Goal: Transaction & Acquisition: Obtain resource

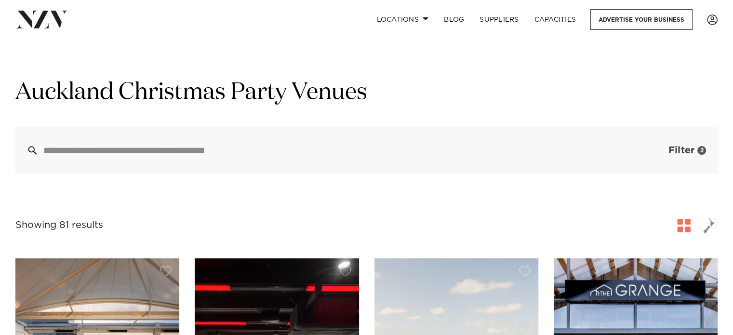
click at [681, 163] on button "Filter 2" at bounding box center [678, 150] width 80 height 46
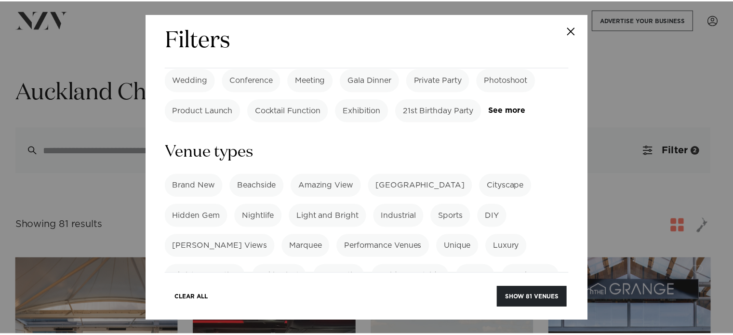
scroll to position [501, 0]
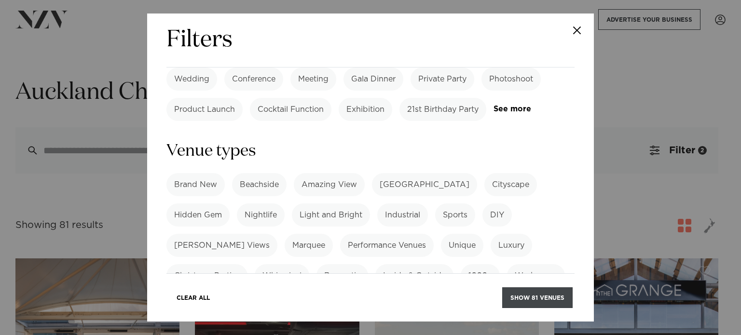
click at [522, 302] on button "Show 81 venues" at bounding box center [537, 297] width 70 height 21
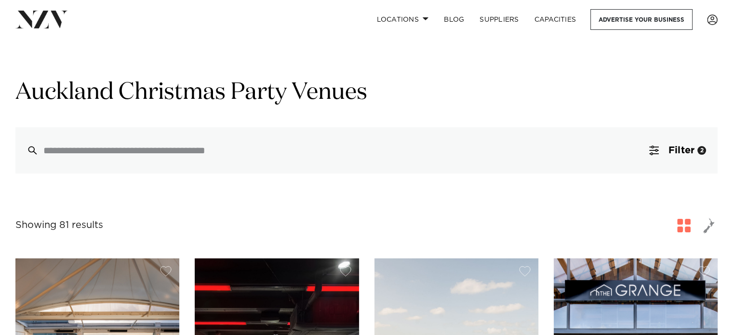
scroll to position [46, 0]
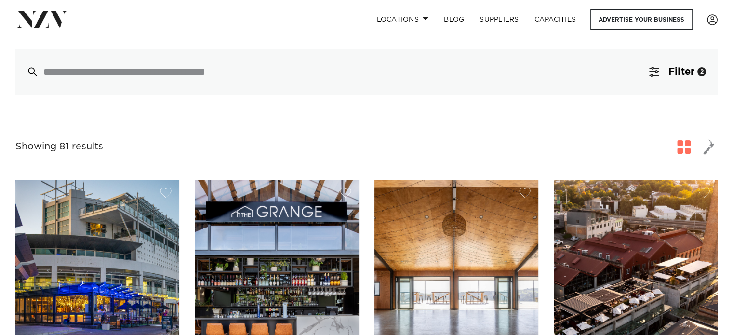
scroll to position [81, 0]
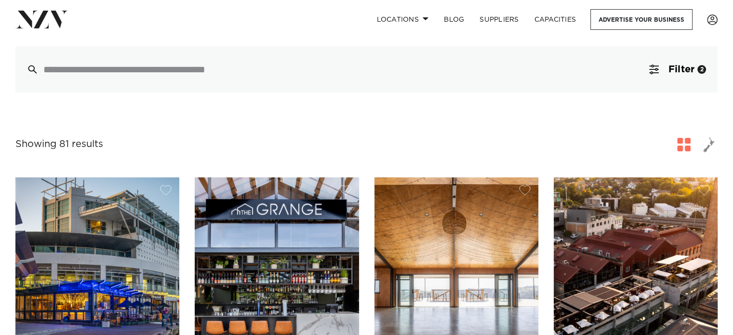
click at [707, 136] on button "button" at bounding box center [709, 144] width 17 height 17
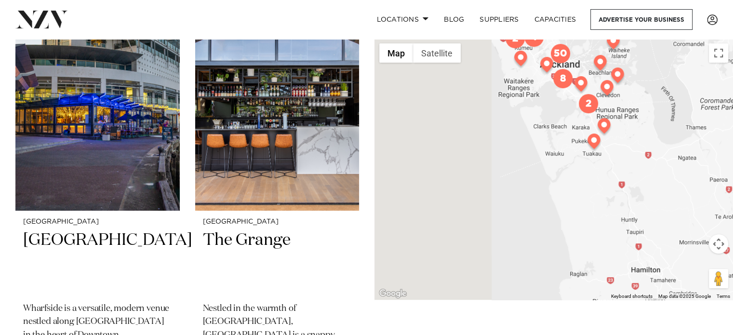
scroll to position [284, 0]
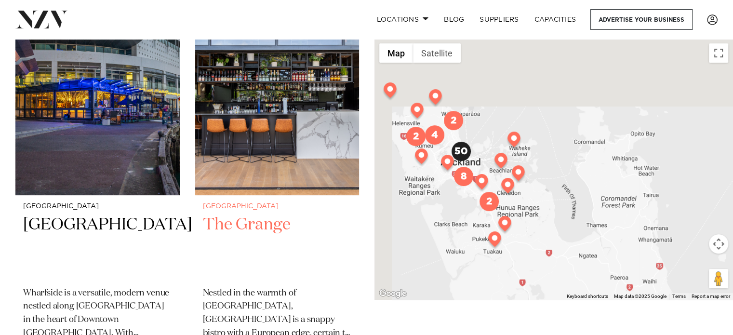
drag, startPoint x: 449, startPoint y: 206, endPoint x: 347, endPoint y: 307, distance: 143.6
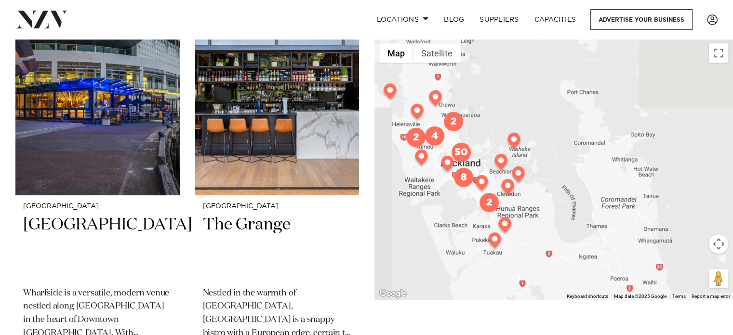
click at [474, 166] on div at bounding box center [554, 169] width 359 height 261
click at [480, 162] on div at bounding box center [554, 169] width 359 height 261
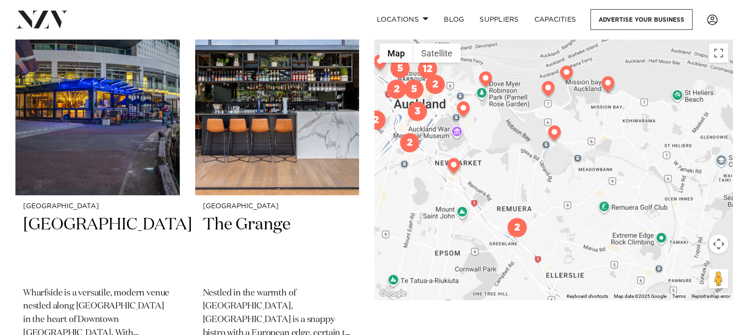
drag, startPoint x: 449, startPoint y: 193, endPoint x: 705, endPoint y: 120, distance: 265.9
click at [705, 120] on div at bounding box center [554, 169] width 359 height 261
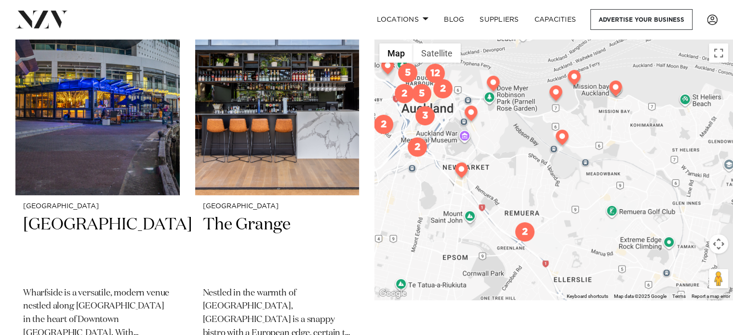
click at [575, 77] on img at bounding box center [574, 79] width 17 height 19
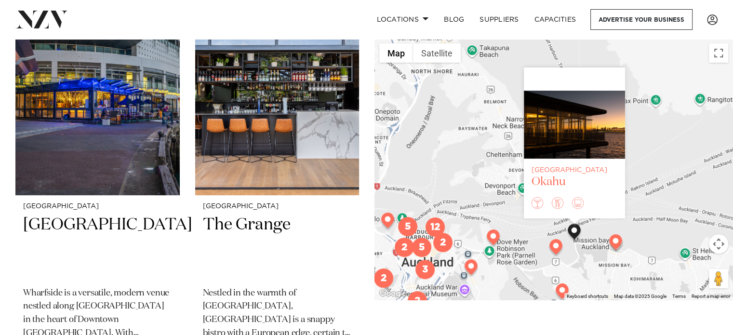
click at [561, 188] on div at bounding box center [562, 203] width 76 height 31
click at [613, 244] on img at bounding box center [616, 243] width 17 height 19
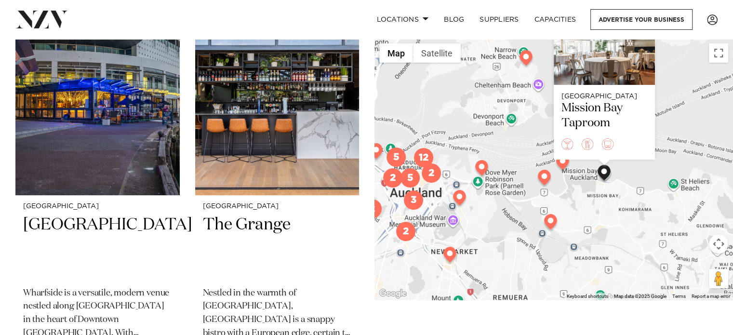
drag, startPoint x: 523, startPoint y: 229, endPoint x: 511, endPoint y: 153, distance: 76.6
click at [511, 153] on div "Auckland Mission Bay Taproom" at bounding box center [554, 169] width 359 height 261
click at [586, 102] on div "Mission Bay Taproom" at bounding box center [605, 116] width 86 height 30
click at [541, 180] on img at bounding box center [544, 179] width 17 height 19
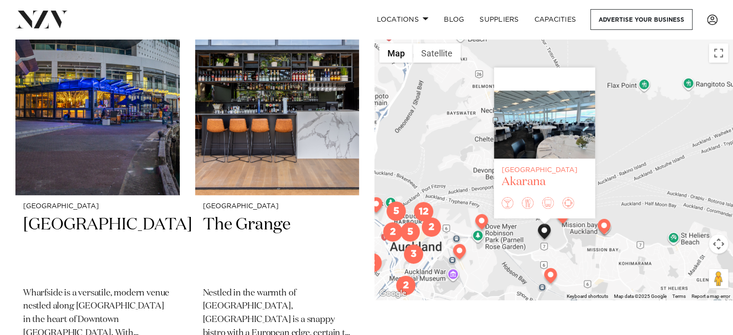
click at [563, 129] on div at bounding box center [544, 125] width 101 height 68
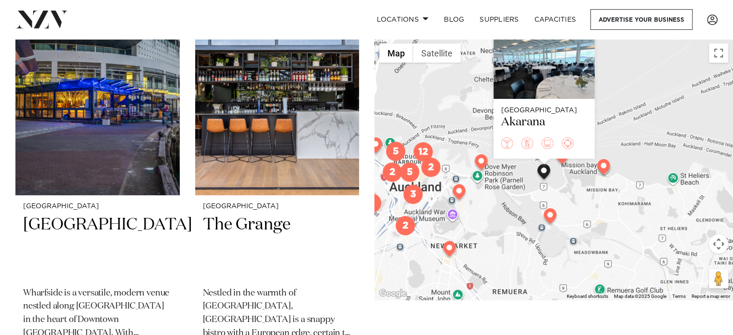
drag, startPoint x: 637, startPoint y: 180, endPoint x: 643, endPoint y: 77, distance: 103.4
click at [643, 77] on div "Auckland Akarana" at bounding box center [554, 169] width 359 height 261
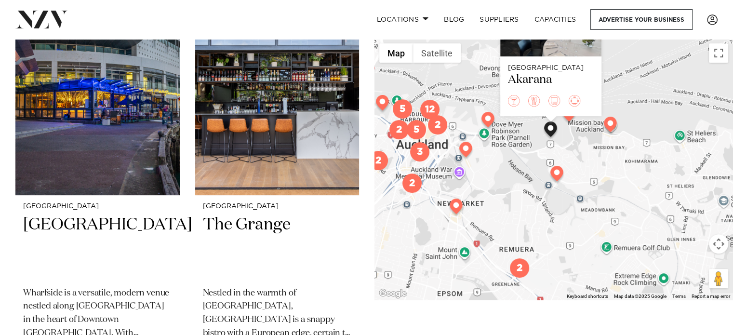
click at [556, 170] on img at bounding box center [557, 175] width 17 height 19
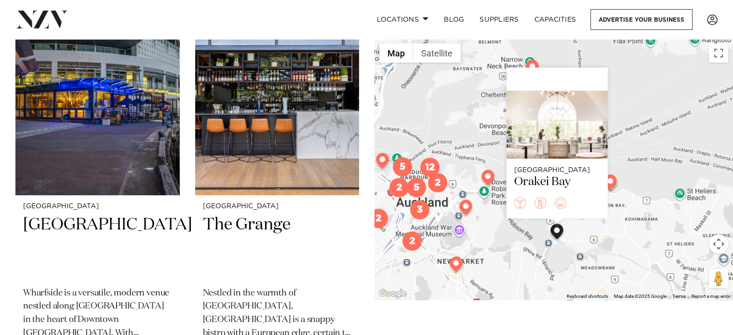
click at [485, 251] on div "Auckland Orakei Bay" at bounding box center [554, 169] width 359 height 261
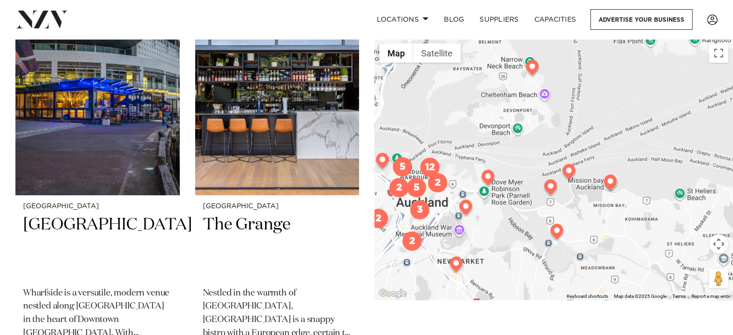
click at [489, 176] on img at bounding box center [488, 179] width 17 height 19
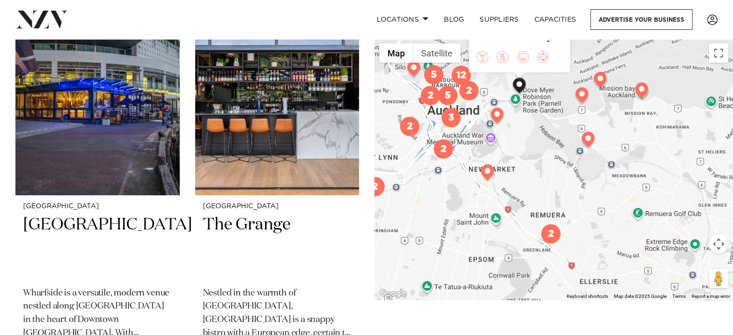
drag, startPoint x: 527, startPoint y: 262, endPoint x: 558, endPoint y: 110, distance: 155.6
click at [558, 110] on div "Auckland Mechanics Bay" at bounding box center [554, 169] width 359 height 261
click at [491, 175] on img at bounding box center [487, 173] width 17 height 19
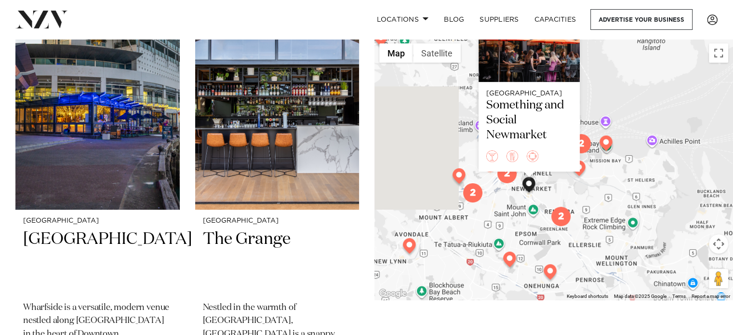
scroll to position [268, 0]
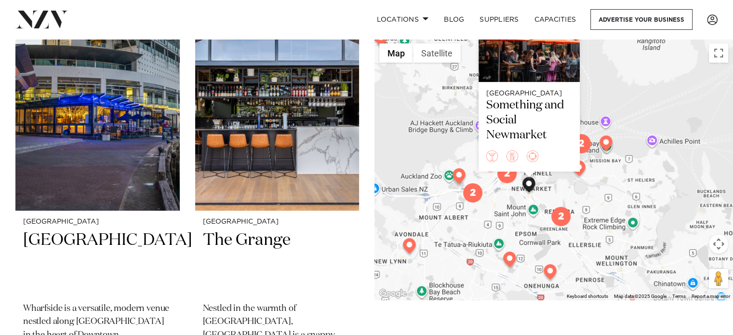
click at [602, 196] on div "Auckland Something and Social Newmarket" at bounding box center [554, 169] width 359 height 261
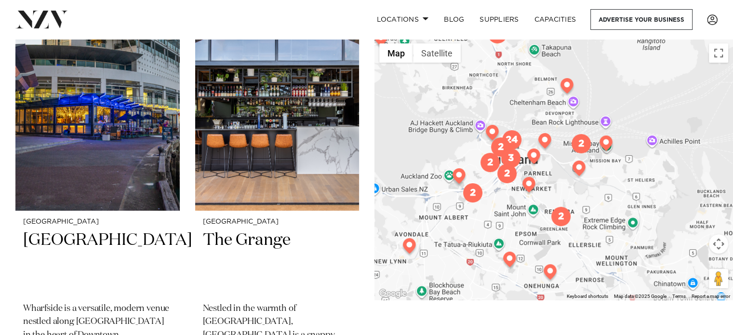
click at [602, 196] on div at bounding box center [554, 169] width 359 height 261
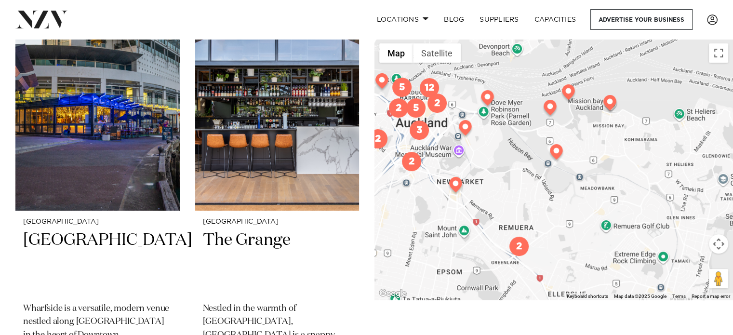
click at [520, 244] on img "2" at bounding box center [519, 246] width 19 height 19
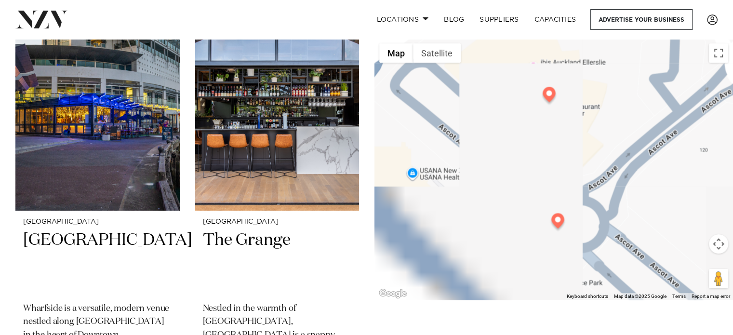
click at [548, 97] on img at bounding box center [549, 96] width 17 height 19
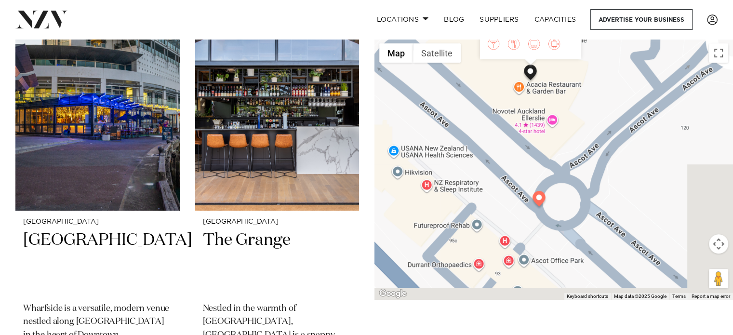
drag, startPoint x: 579, startPoint y: 267, endPoint x: 558, endPoint y: 69, distance: 198.8
click at [558, 69] on div "Auckland Novotel Auckland Ellerslie" at bounding box center [554, 169] width 359 height 261
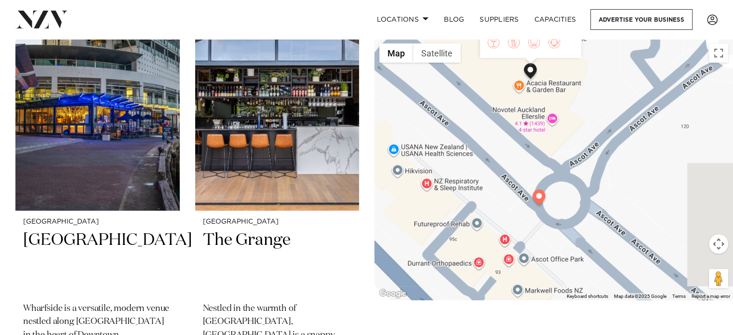
click at [545, 195] on img at bounding box center [539, 198] width 17 height 19
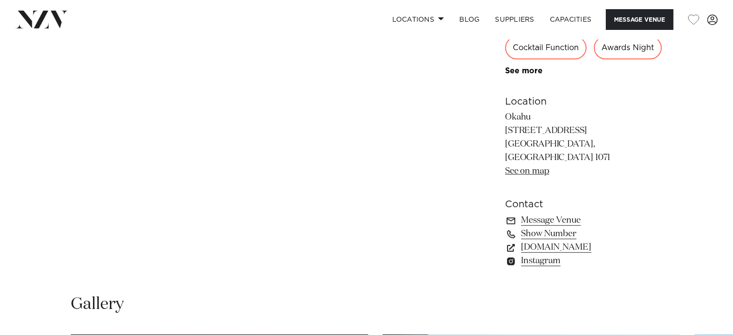
scroll to position [605, 0]
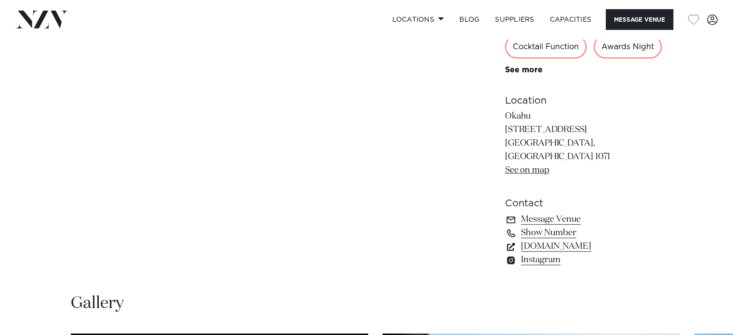
click at [563, 240] on link "[DOMAIN_NAME]" at bounding box center [583, 247] width 157 height 14
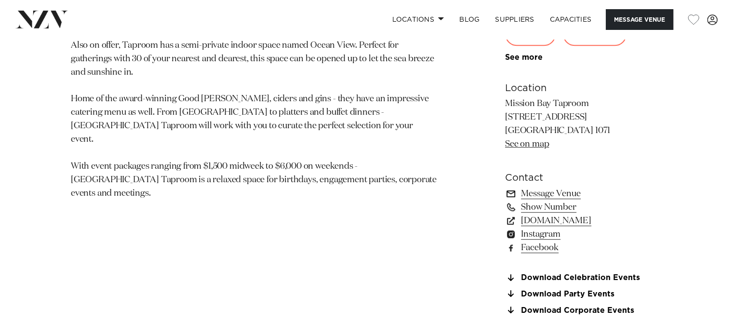
scroll to position [611, 0]
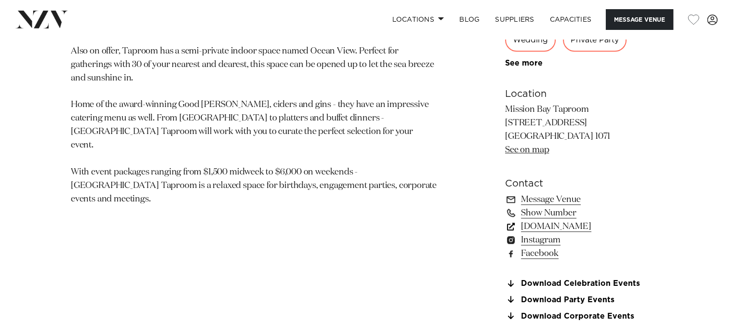
click at [589, 222] on link "www.missionbaytaproom.co.nz" at bounding box center [583, 227] width 157 height 14
click at [569, 312] on link "Download Corporate Events" at bounding box center [583, 316] width 157 height 9
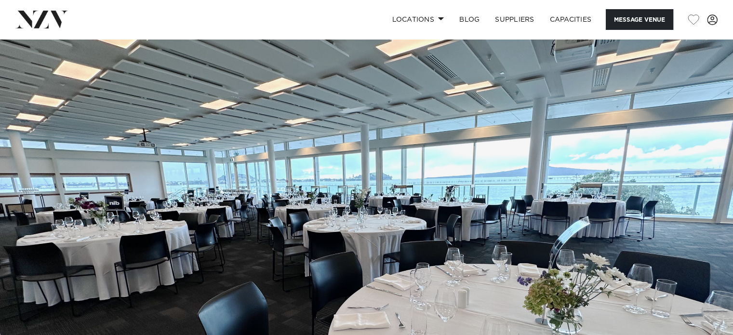
click at [339, 211] on img at bounding box center [366, 211] width 733 height 344
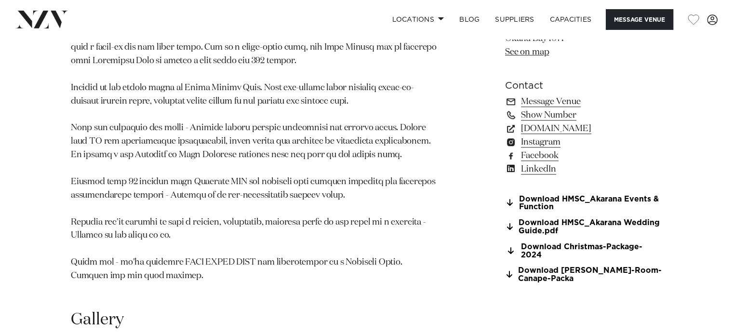
scroll to position [754, 0]
click at [608, 211] on link "Download HMSC_Akarana Events & Function" at bounding box center [583, 203] width 157 height 16
click at [553, 135] on link "akarana.co.nz" at bounding box center [583, 129] width 157 height 14
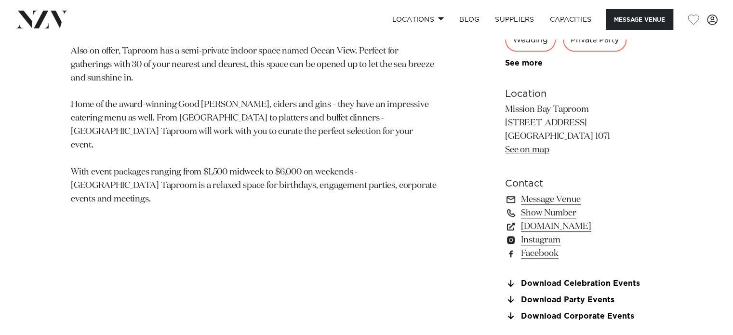
scroll to position [611, 0]
click at [586, 280] on link "Download Celebration Events" at bounding box center [583, 284] width 157 height 9
click at [596, 223] on link "www.missionbaytaproom.co.nz" at bounding box center [583, 227] width 157 height 14
